Goal: Check status: Check status

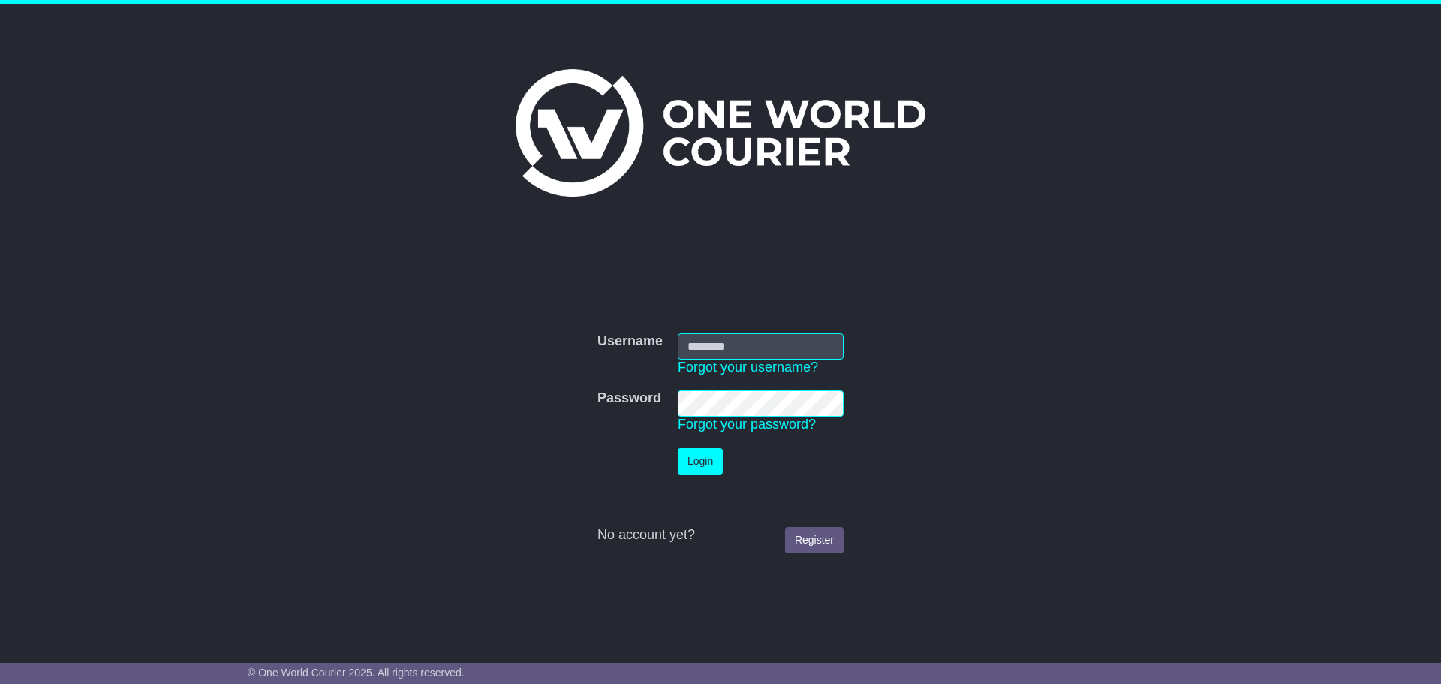
type input "**********"
click at [709, 468] on button "Login" at bounding box center [700, 461] width 45 height 26
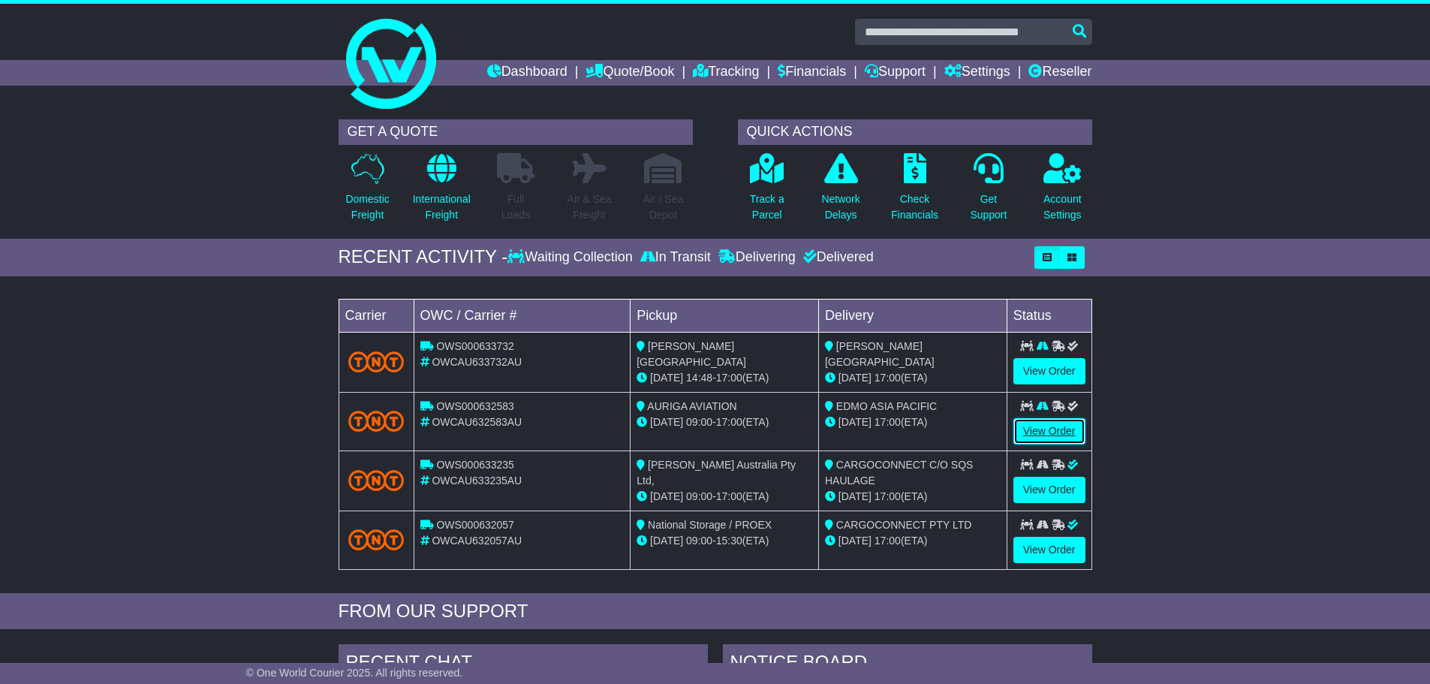
click at [1048, 435] on link "View Order" at bounding box center [1049, 431] width 72 height 26
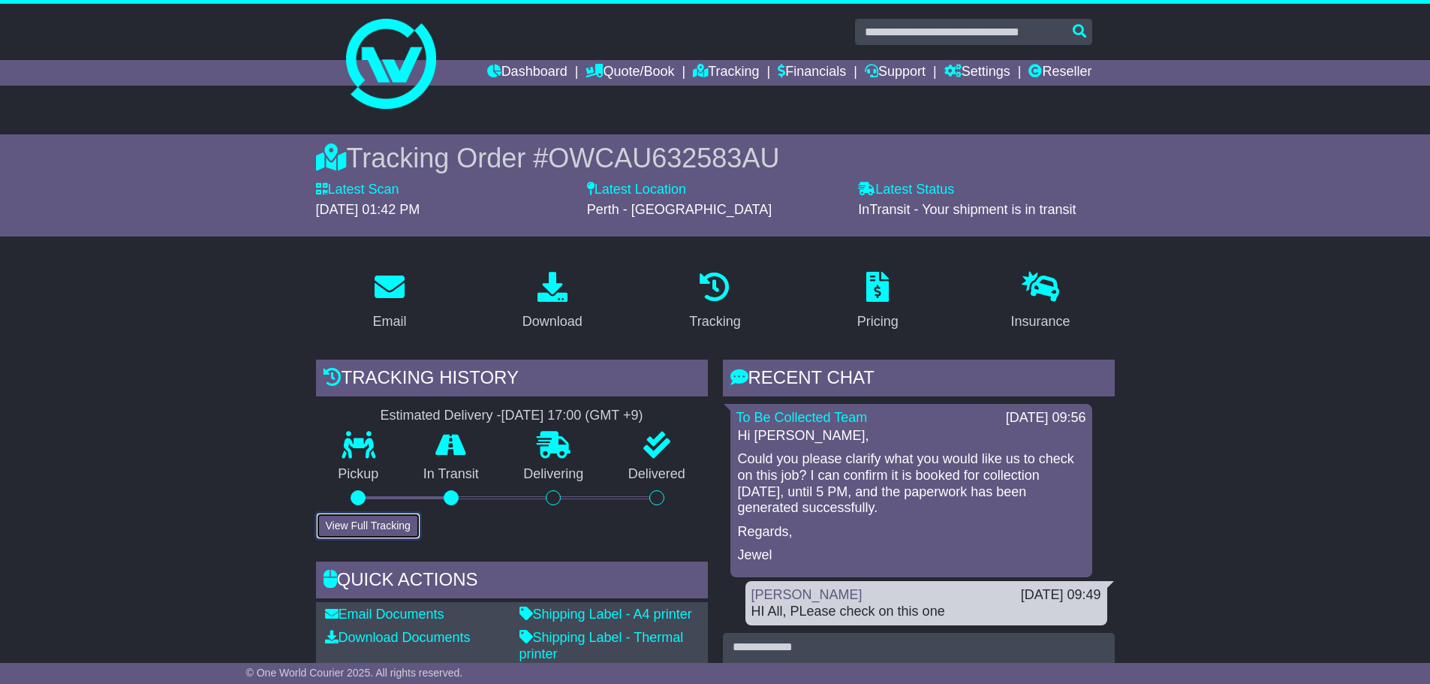
click at [397, 534] on button "View Full Tracking" at bounding box center [368, 526] width 104 height 26
